Goal: Information Seeking & Learning: Learn about a topic

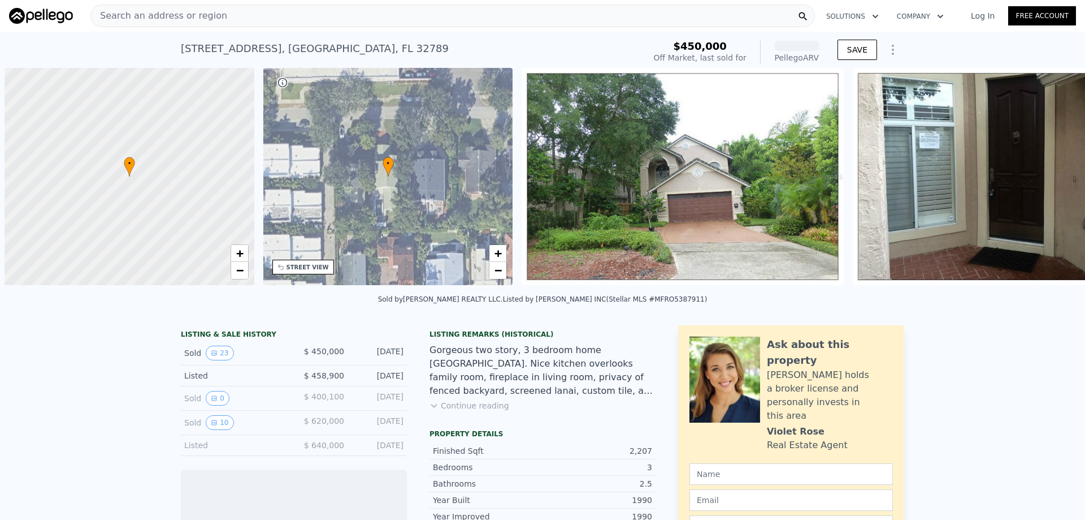
scroll to position [0, 5]
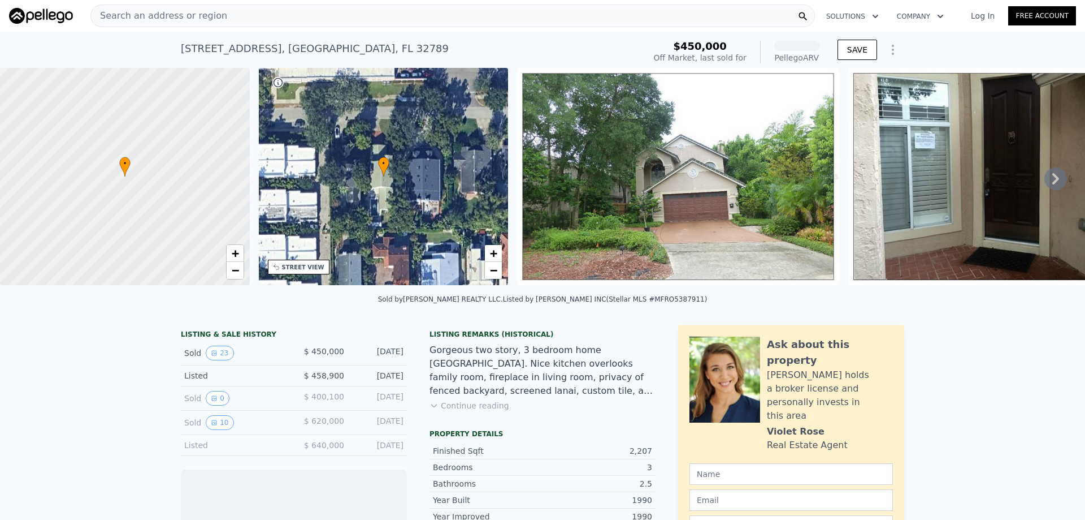
click at [255, 13] on div "Search an address or region" at bounding box center [452, 16] width 725 height 23
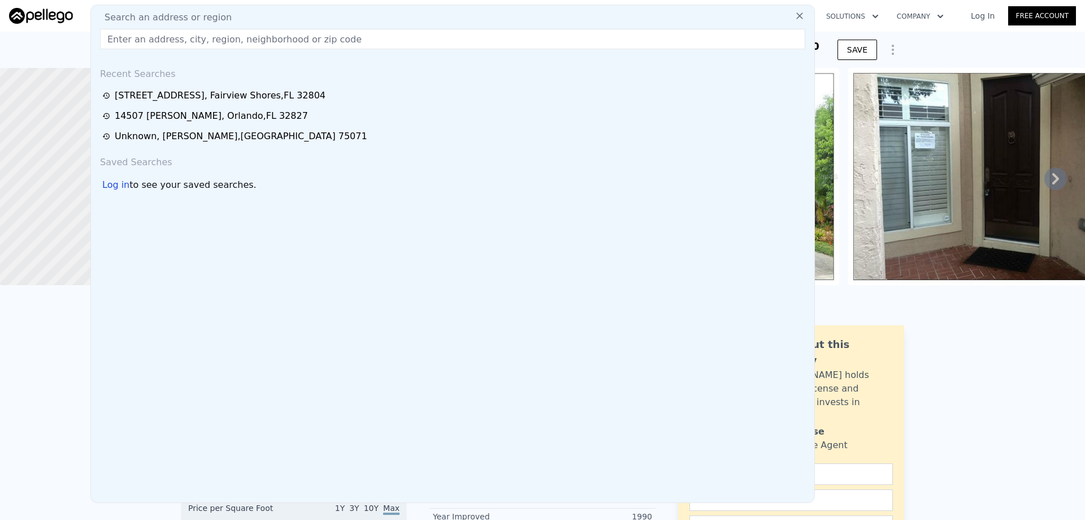
click at [902, 47] on div "[STREET_ADDRESS] Sold [DATE] for $450k (~ARV $1.365m ) $450,000 Off Market, las…" at bounding box center [542, 50] width 1085 height 36
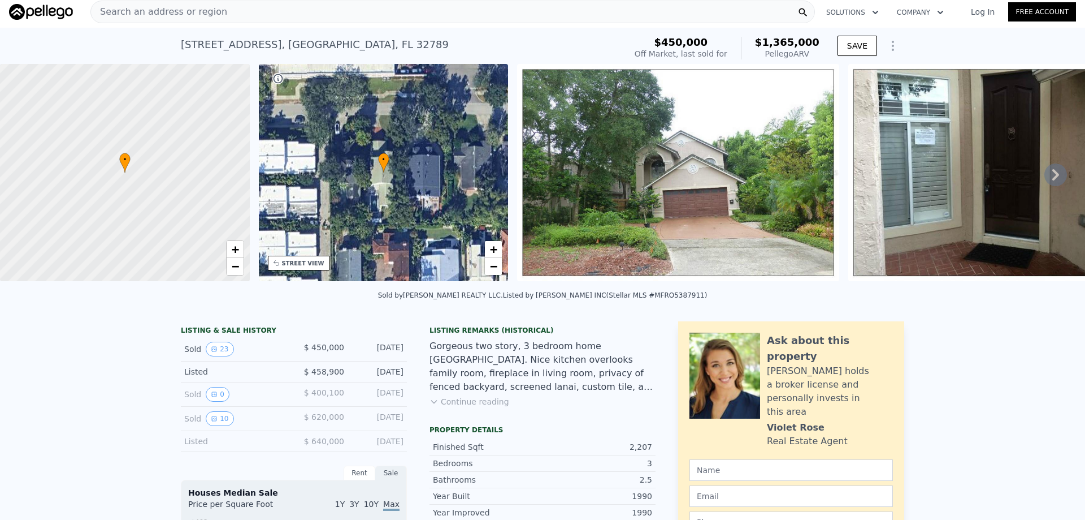
scroll to position [0, 0]
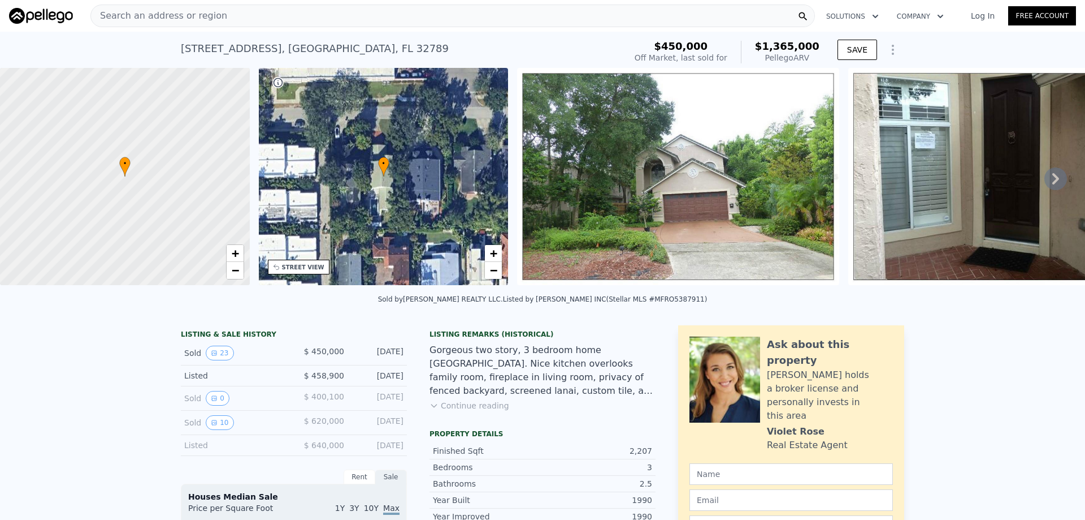
click at [249, 14] on div "Search an address or region" at bounding box center [452, 16] width 725 height 23
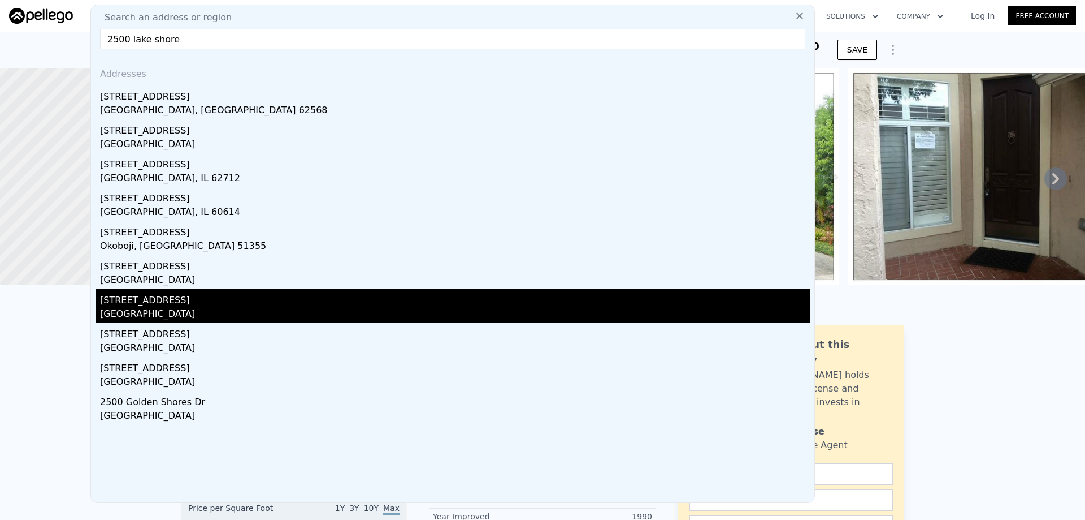
type input "2500 lake shore"
click at [166, 300] on div "[STREET_ADDRESS]" at bounding box center [455, 298] width 710 height 18
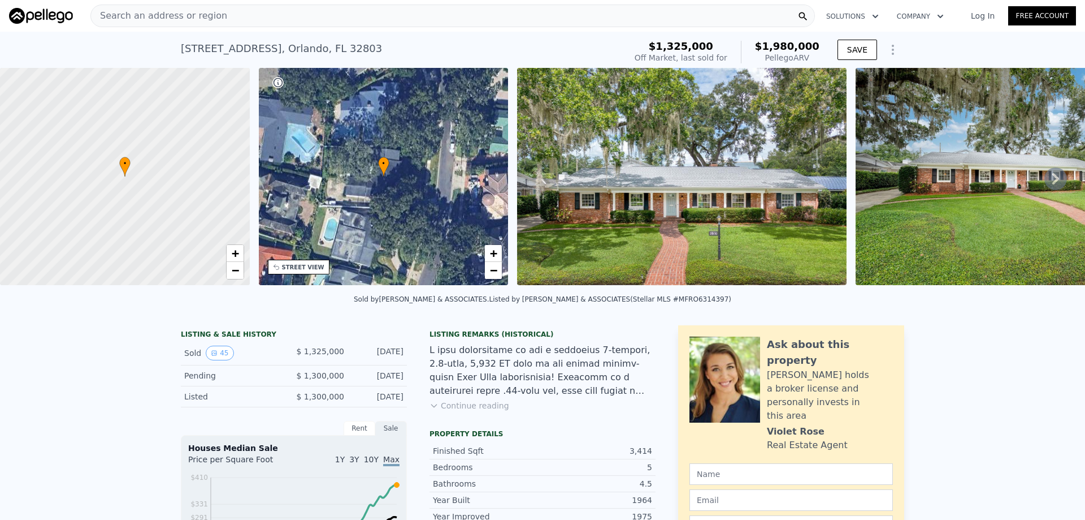
type input "2"
type input "4"
type input "1706"
type input "2964"
type input "6407"
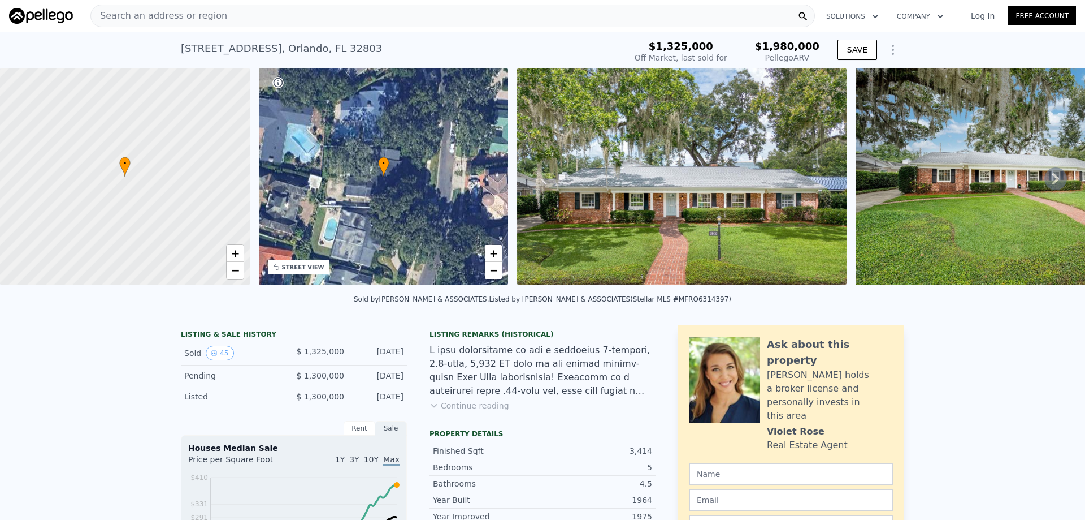
type input "12745"
type input "$ 1,365,000"
type input "7"
type input "$ 788,853"
